Goal: Task Accomplishment & Management: Manage account settings

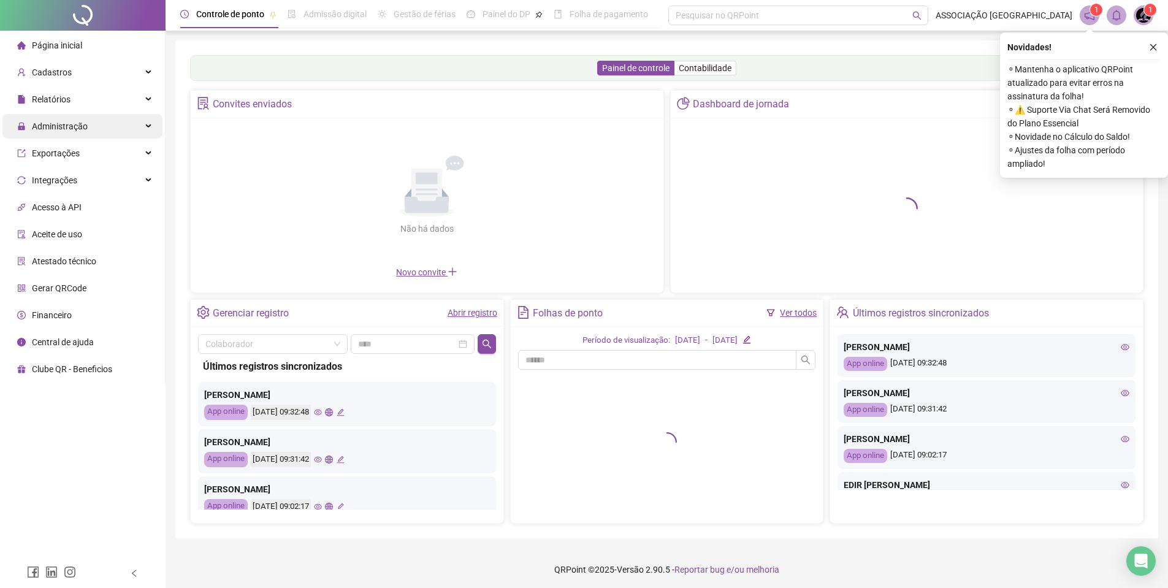
click at [80, 130] on span "Administração" at bounding box center [60, 126] width 56 height 10
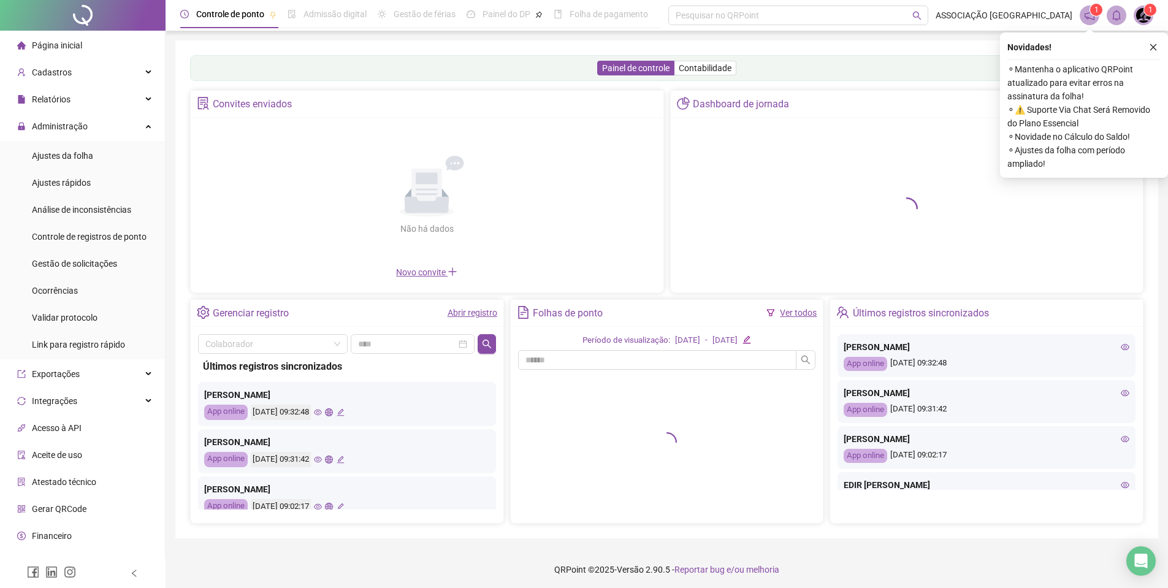
click at [80, 113] on ul "Página inicial Cadastros Relatórios Administração Ajustes da folha Ajustes rápi…" at bounding box center [82, 318] width 165 height 574
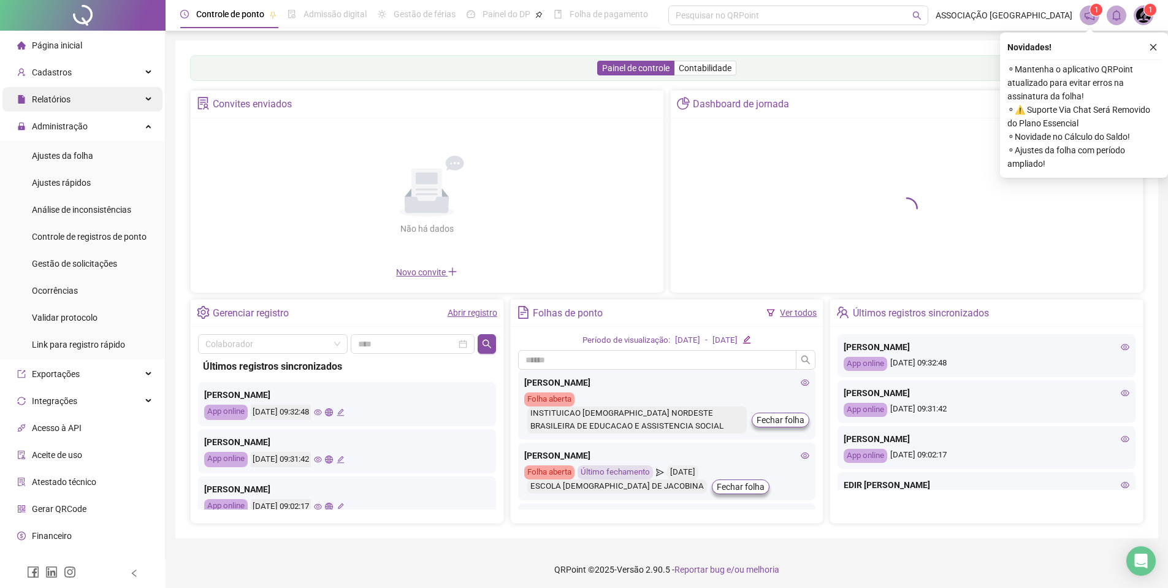
click at [80, 107] on div "Relatórios" at bounding box center [82, 99] width 160 height 25
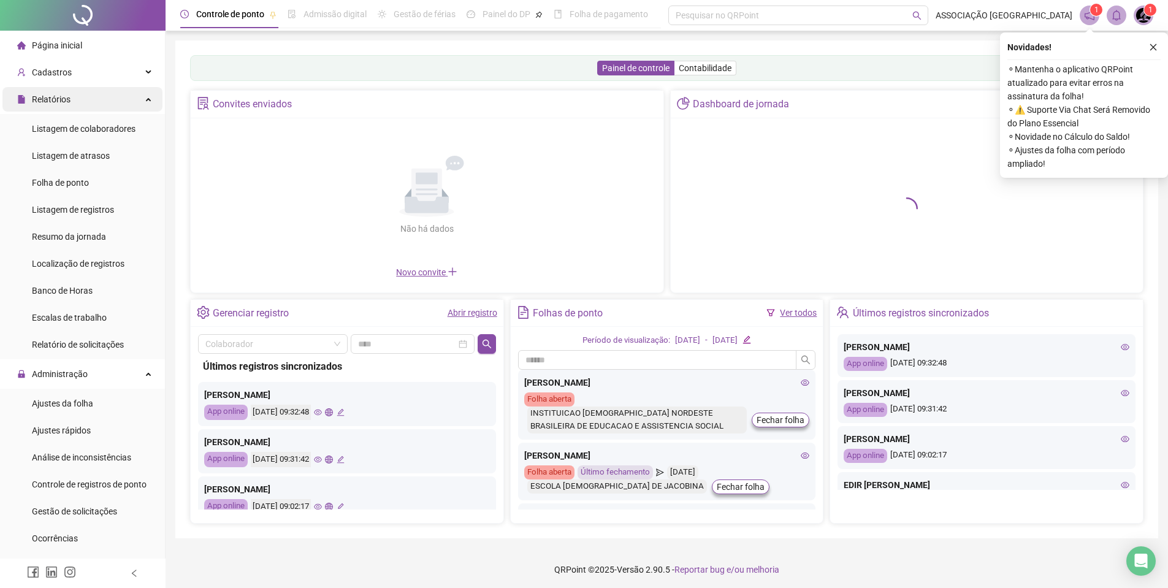
click at [80, 107] on div "Relatórios" at bounding box center [82, 99] width 160 height 25
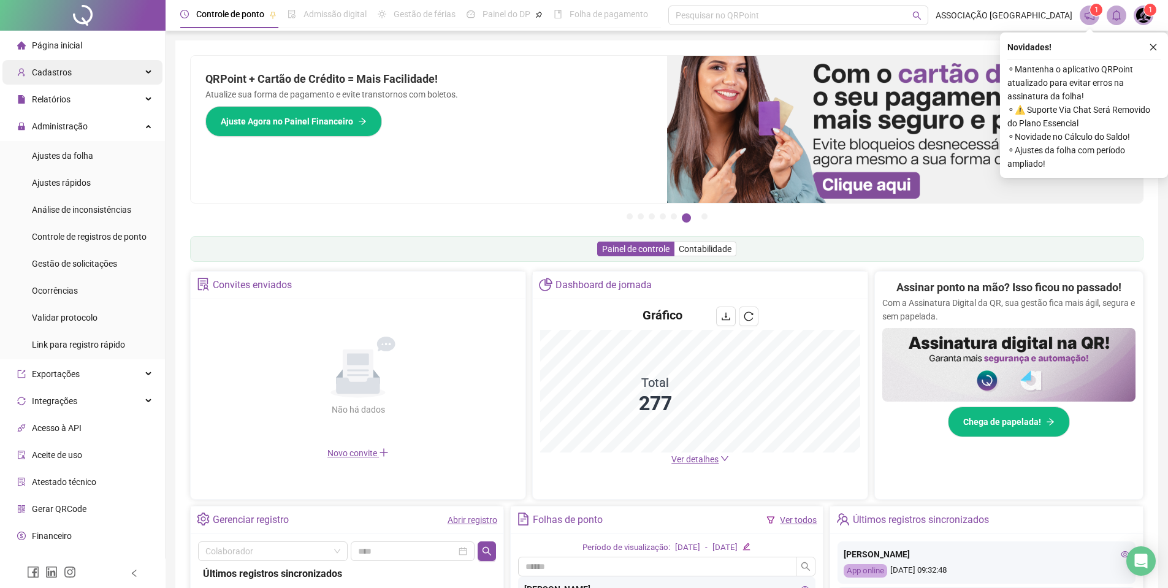
click at [58, 72] on span "Cadastros" at bounding box center [52, 72] width 40 height 10
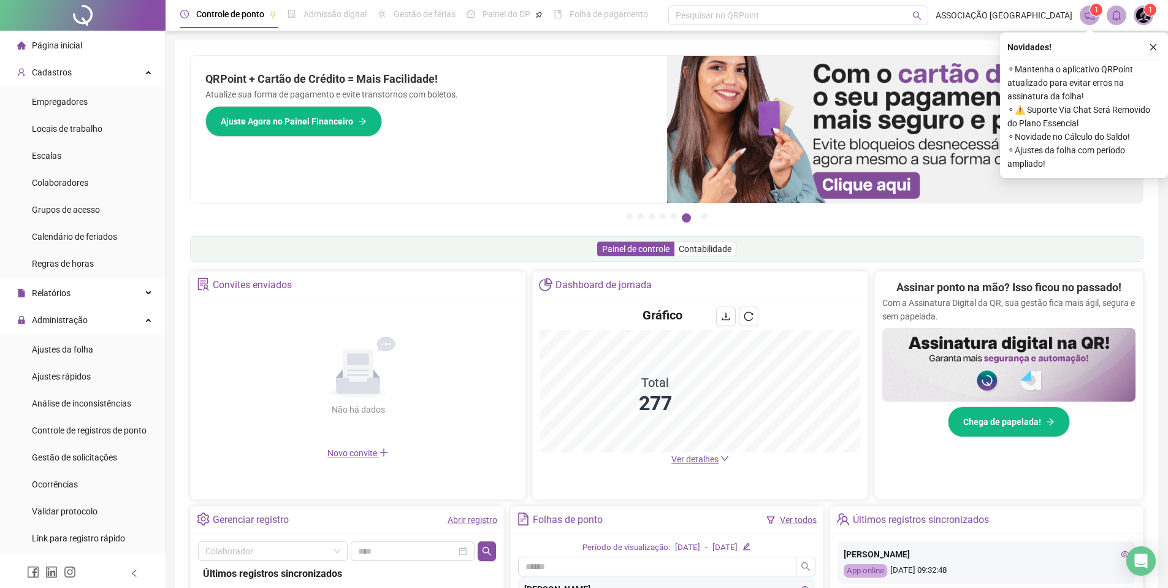
click at [86, 169] on ul "Empregadores Locais de trabalho Escalas Colaboradores Grupos de acesso Calendár…" at bounding box center [82, 182] width 165 height 191
click at [88, 177] on li "Colaboradores" at bounding box center [82, 182] width 160 height 25
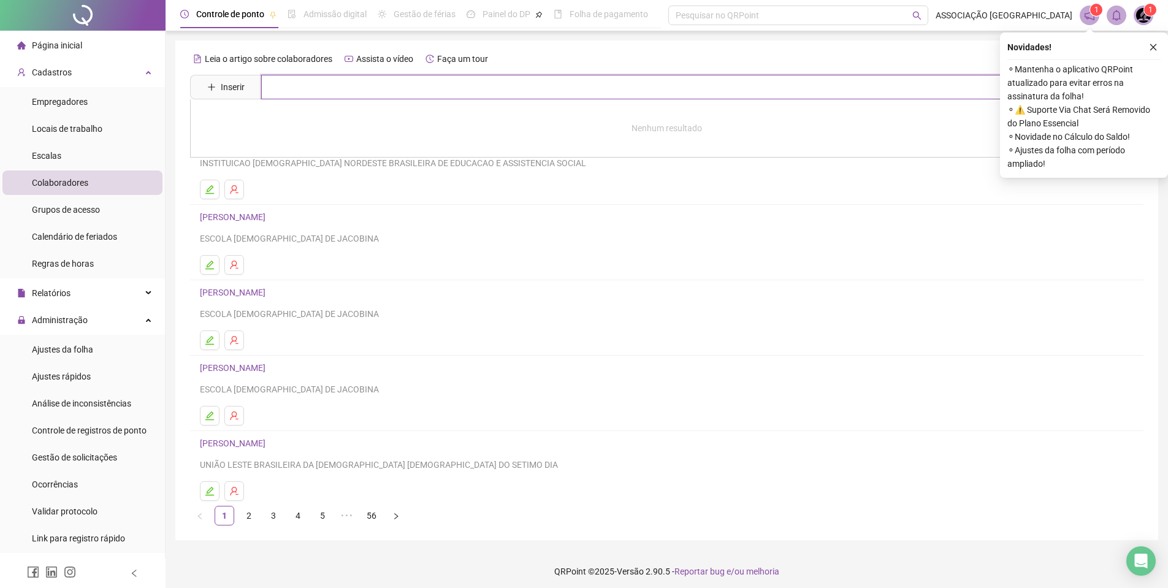
click at [349, 94] on input "text" at bounding box center [675, 87] width 829 height 25
type input "****"
click at [278, 172] on link "[PERSON_NAME]" at bounding box center [246, 177] width 66 height 10
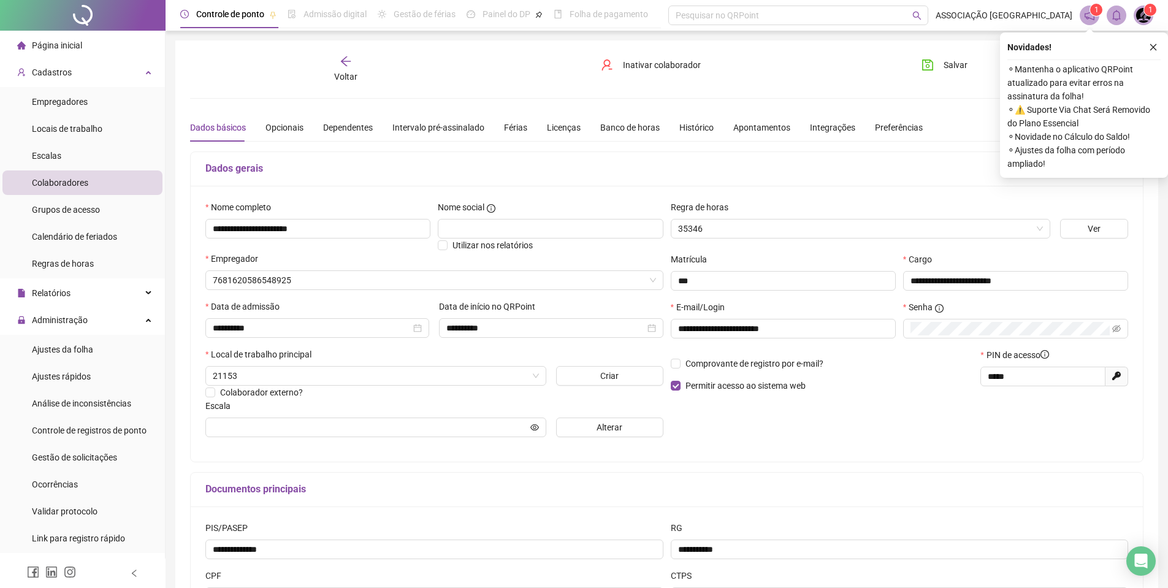
type input "**********"
click at [1149, 51] on icon "close" at bounding box center [1153, 47] width 9 height 9
